Goal: Information Seeking & Learning: Learn about a topic

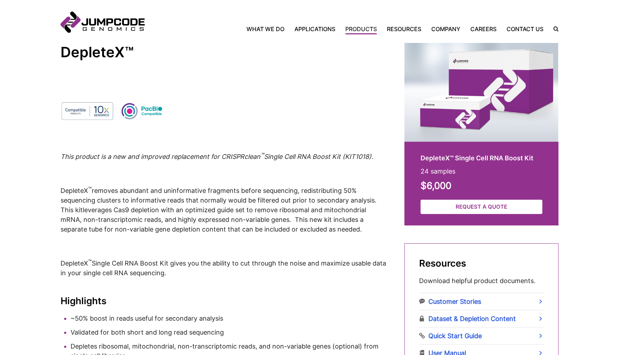
scroll to position [201, 0]
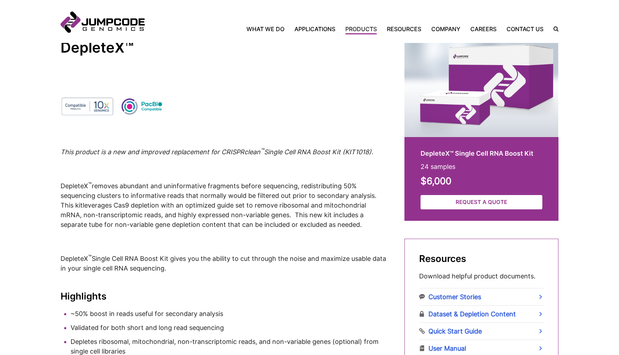
click at [279, 149] on em "This product is a new and improved replacement for CRISPRclean ™ Single Cell RN…" at bounding box center [217, 152] width 313 height 8
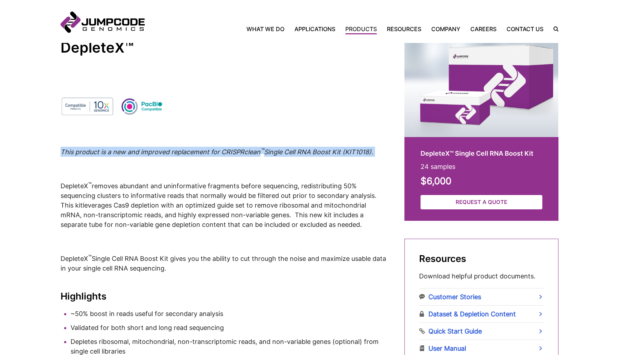
click at [279, 149] on em "This product is a new and improved replacement for CRISPRclean ™ Single Cell RN…" at bounding box center [217, 152] width 313 height 8
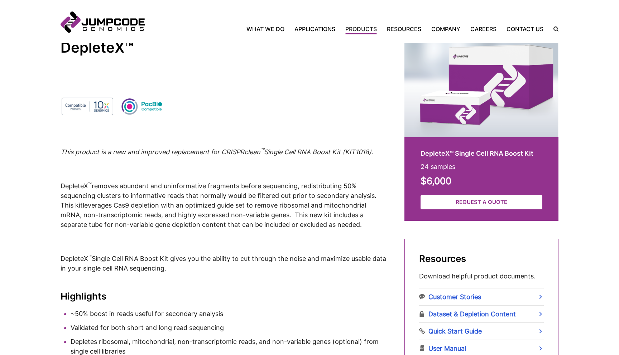
click at [285, 153] on em "This product is a new and improved replacement for CRISPRclean ™ Single Cell RN…" at bounding box center [217, 152] width 313 height 8
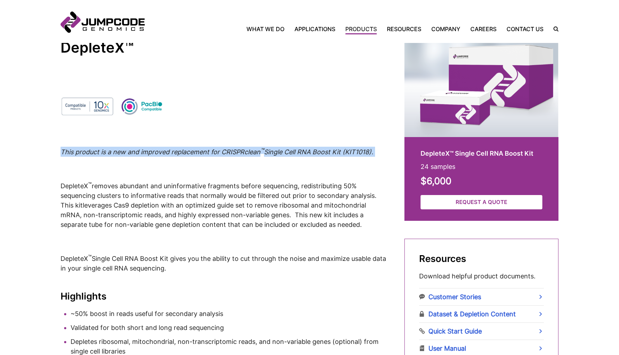
click at [285, 153] on em "This product is a new and improved replacement for CRISPRclean ™ Single Cell RN…" at bounding box center [217, 152] width 313 height 8
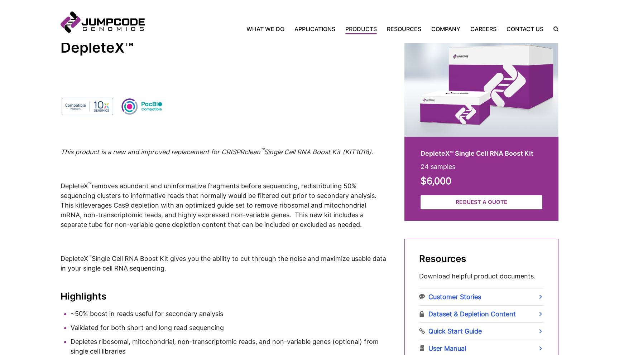
click at [271, 201] on p "DepleteX ™ removes abundant and uninformative fragments before sequencing, redi…" at bounding box center [224, 205] width 326 height 49
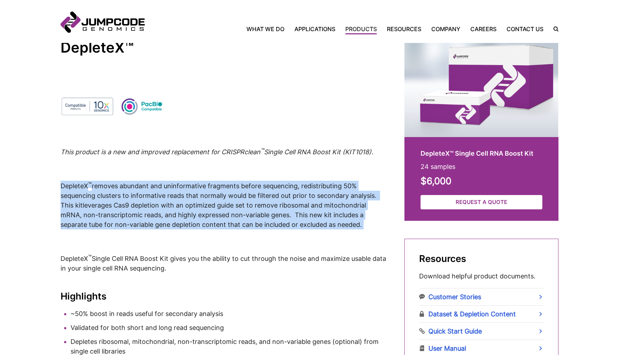
click at [271, 201] on p "DepleteX ™ removes abundant and uninformative fragments before sequencing, redi…" at bounding box center [224, 205] width 326 height 49
click at [237, 202] on p "DepleteX ™ removes abundant and uninformative fragments before sequencing, redi…" at bounding box center [224, 205] width 326 height 49
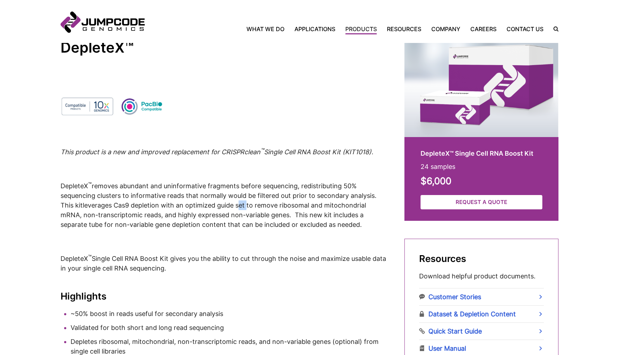
click at [237, 202] on p "DepleteX ™ removes abundant and uninformative fragments before sequencing, redi…" at bounding box center [224, 205] width 326 height 49
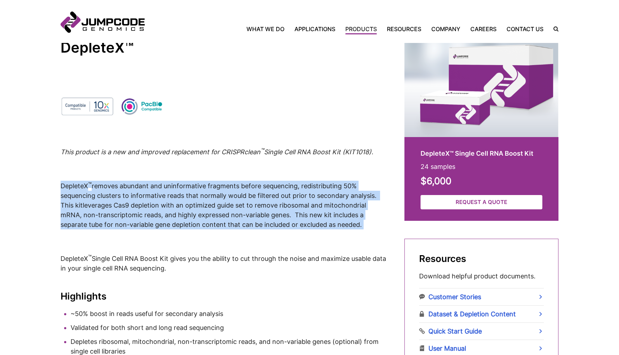
click at [237, 202] on p "DepleteX ™ removes abundant and uninformative fragments before sequencing, redi…" at bounding box center [224, 205] width 326 height 49
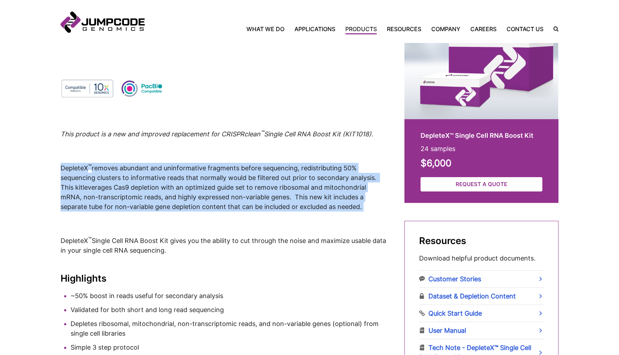
click at [183, 186] on p "DepleteX ™ removes abundant and uninformative fragments before sequencing, redi…" at bounding box center [224, 187] width 326 height 49
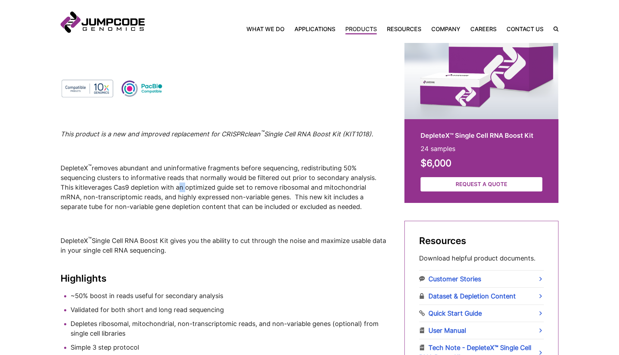
click at [183, 186] on p "DepleteX ™ removes abundant and uninformative fragments before sequencing, redi…" at bounding box center [224, 187] width 326 height 49
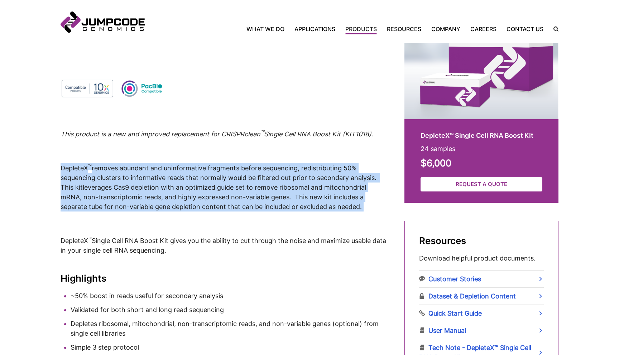
click at [183, 186] on p "DepleteX ™ removes abundant and uninformative fragments before sequencing, redi…" at bounding box center [224, 187] width 326 height 49
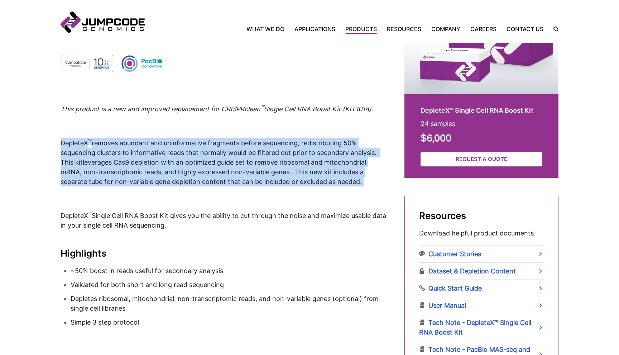
scroll to position [245, 0]
click at [188, 176] on p "DepleteX ™ removes abundant and uninformative fragments before sequencing, redi…" at bounding box center [224, 162] width 326 height 49
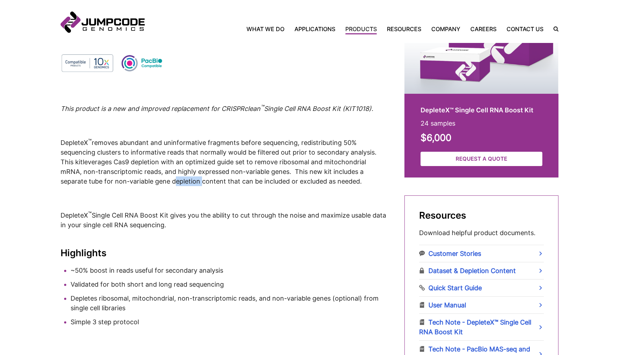
click at [188, 176] on p "DepleteX ™ removes abundant and uninformative fragments before sequencing, redi…" at bounding box center [224, 162] width 326 height 49
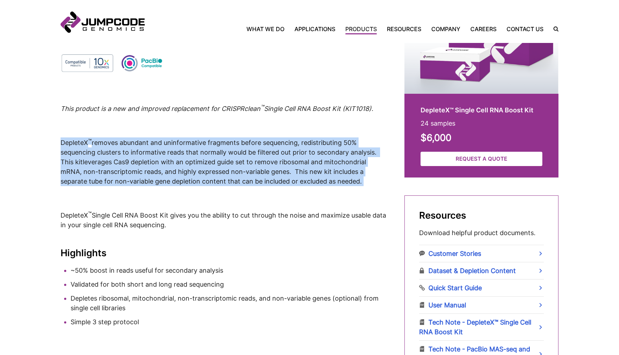
click at [188, 176] on p "DepleteX ™ removes abundant and uninformative fragments before sequencing, redi…" at bounding box center [224, 162] width 326 height 49
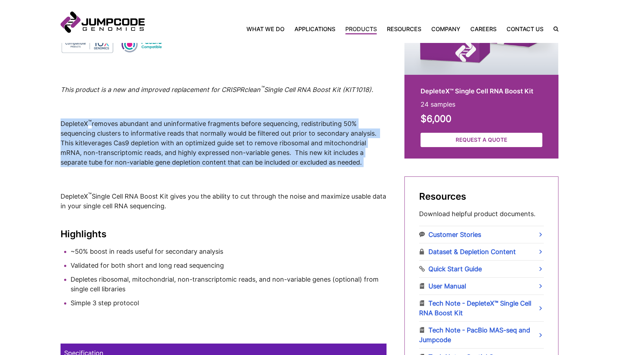
scroll to position [265, 0]
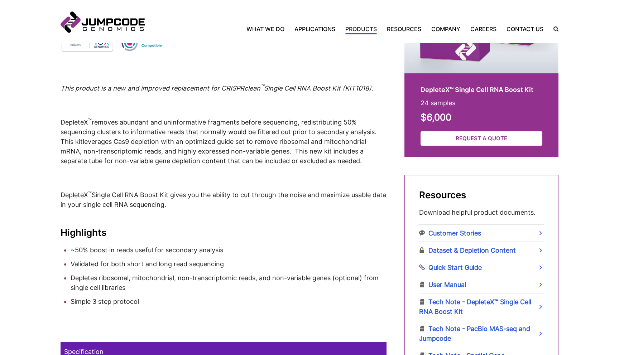
click at [201, 200] on p "DepleteX ™  Single Cell RNA Boost Kit gives you the ability to cut through the …" at bounding box center [224, 200] width 326 height 20
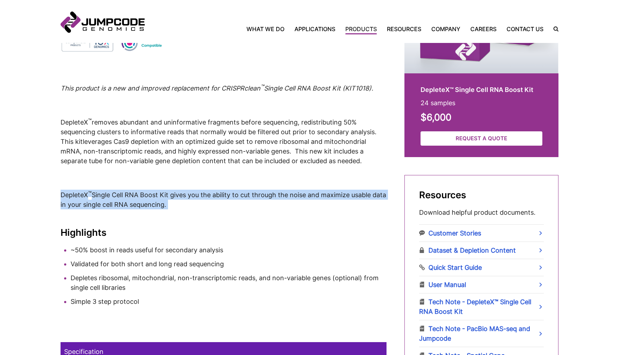
click at [201, 200] on p "DepleteX ™  Single Cell RNA Boost Kit gives you the ability to cut through the …" at bounding box center [224, 200] width 326 height 20
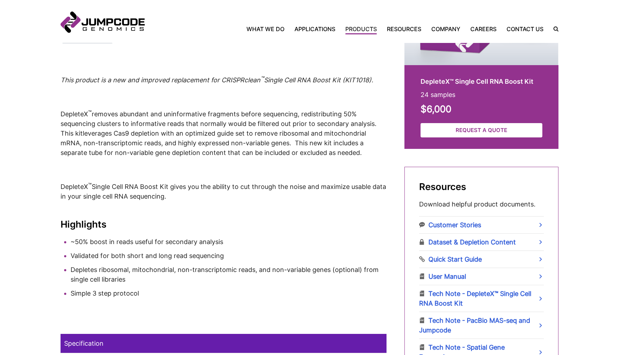
click at [182, 153] on p "DepleteX ™ removes abundant and uninformative fragments before sequencing, redi…" at bounding box center [224, 133] width 326 height 49
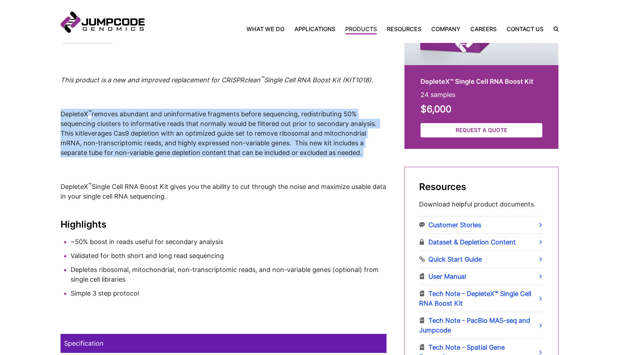
click at [182, 153] on p "DepleteX ™ removes abundant and uninformative fragments before sequencing, redi…" at bounding box center [224, 133] width 326 height 49
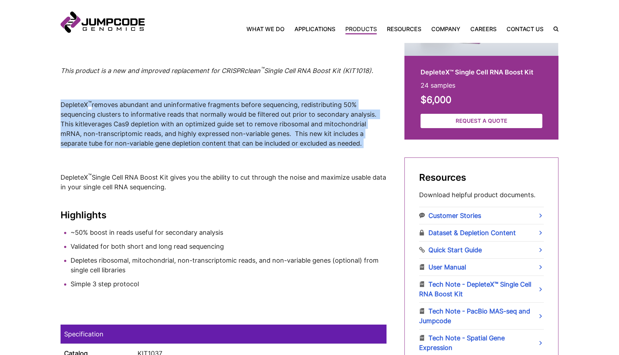
scroll to position [286, 0]
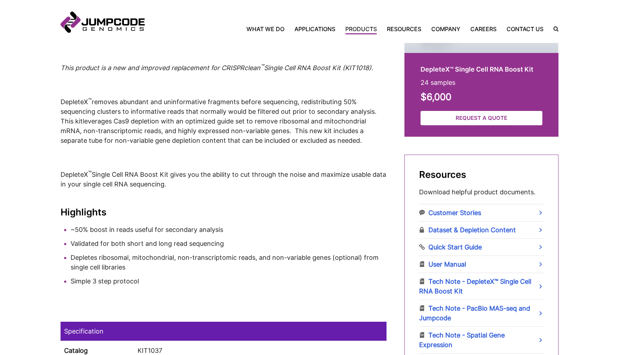
click at [187, 175] on p "DepleteX ™  Single Cell RNA Boost Kit gives you the ability to cut through the …" at bounding box center [224, 179] width 326 height 20
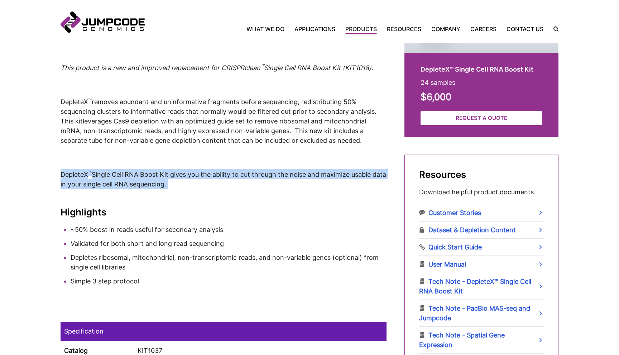
click at [187, 175] on p "DepleteX ™  Single Cell RNA Boost Kit gives you the ability to cut through the …" at bounding box center [224, 179] width 326 height 20
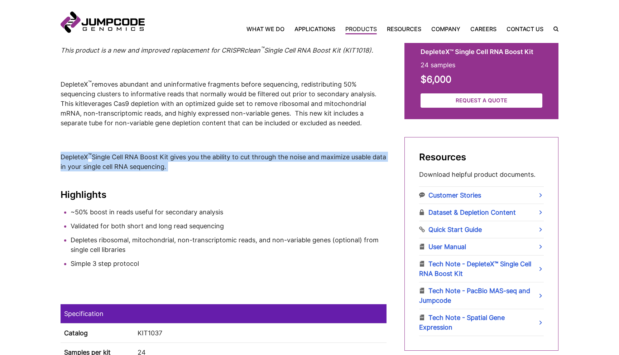
scroll to position [311, 0]
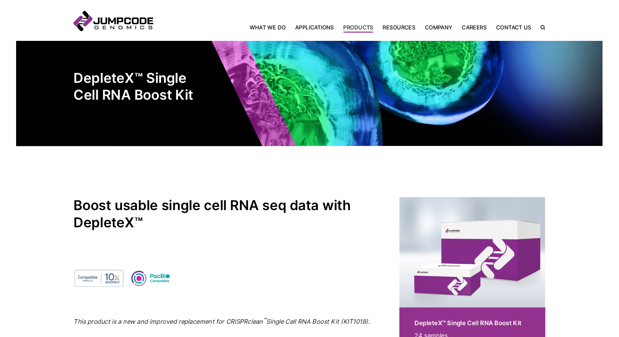
scroll to position [0, 0]
